Goal: Task Accomplishment & Management: Manage account settings

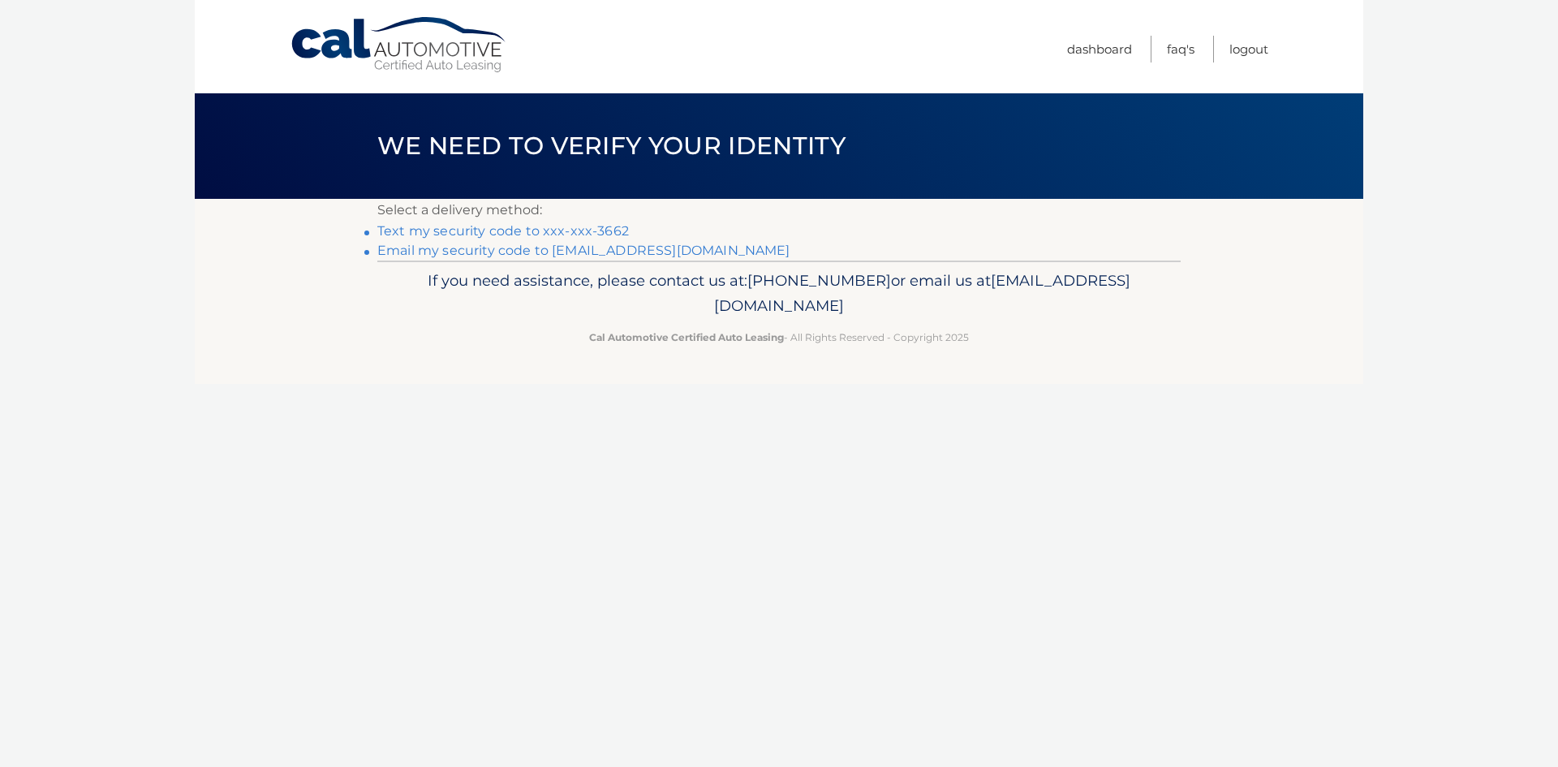
click at [597, 226] on link "Text my security code to xxx-xxx-3662" at bounding box center [503, 230] width 252 height 15
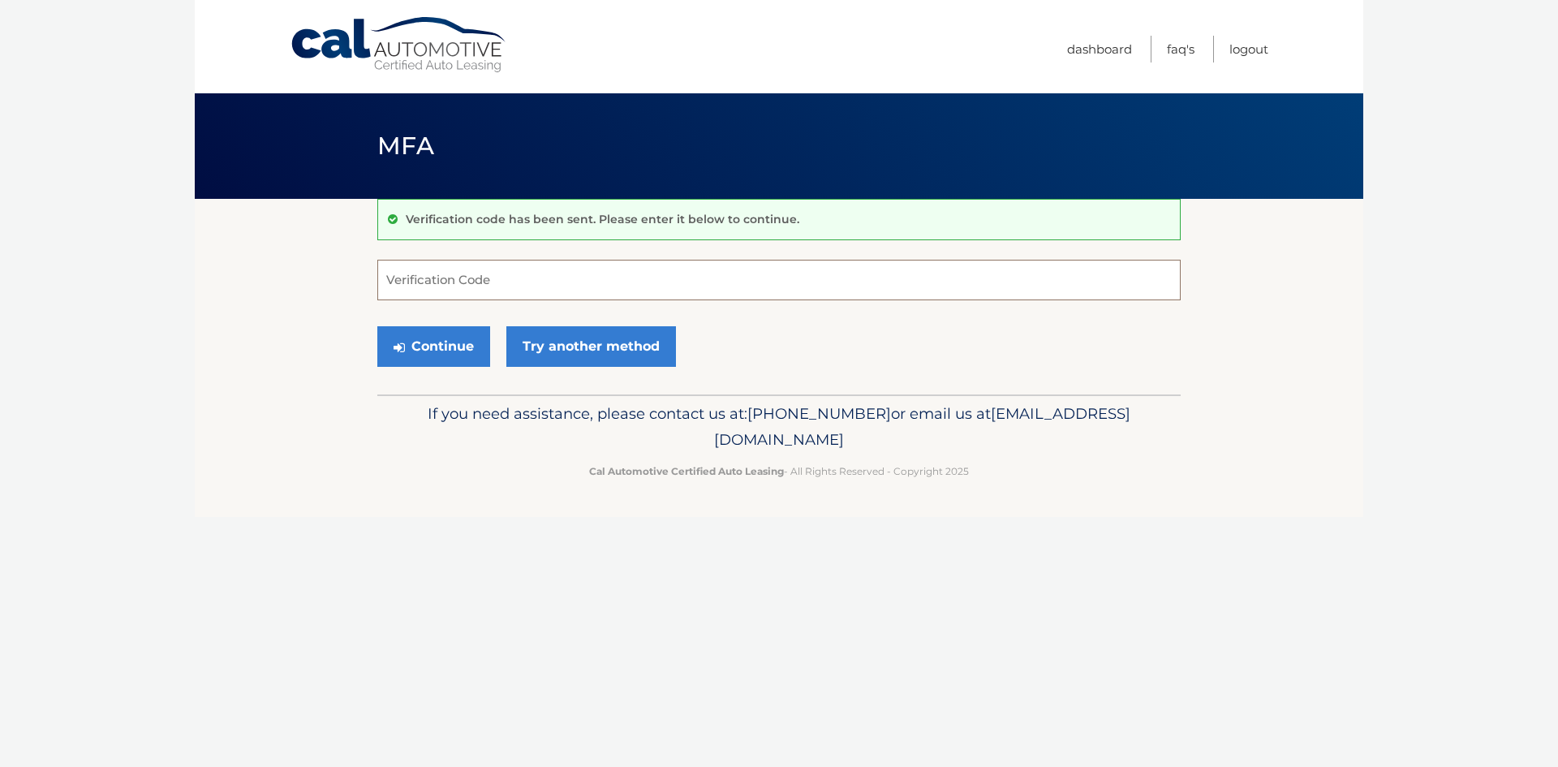
click at [560, 295] on input "Verification Code" at bounding box center [778, 280] width 803 height 41
type input "348568"
click at [441, 354] on button "Continue" at bounding box center [433, 346] width 113 height 41
